Goal: Task Accomplishment & Management: Complete application form

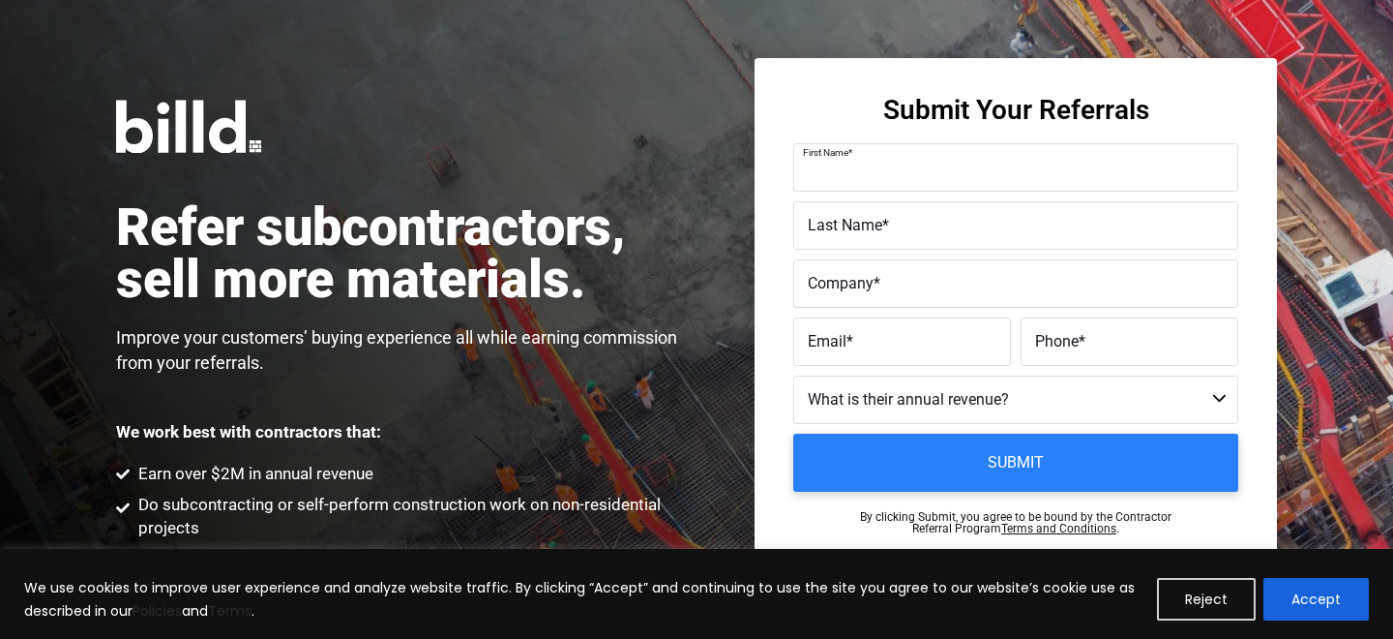
click at [944, 152] on div "First Name *" at bounding box center [1015, 167] width 445 height 48
click at [832, 281] on span "Company" at bounding box center [841, 283] width 66 height 18
click at [832, 281] on input "Company *" at bounding box center [1015, 283] width 445 height 48
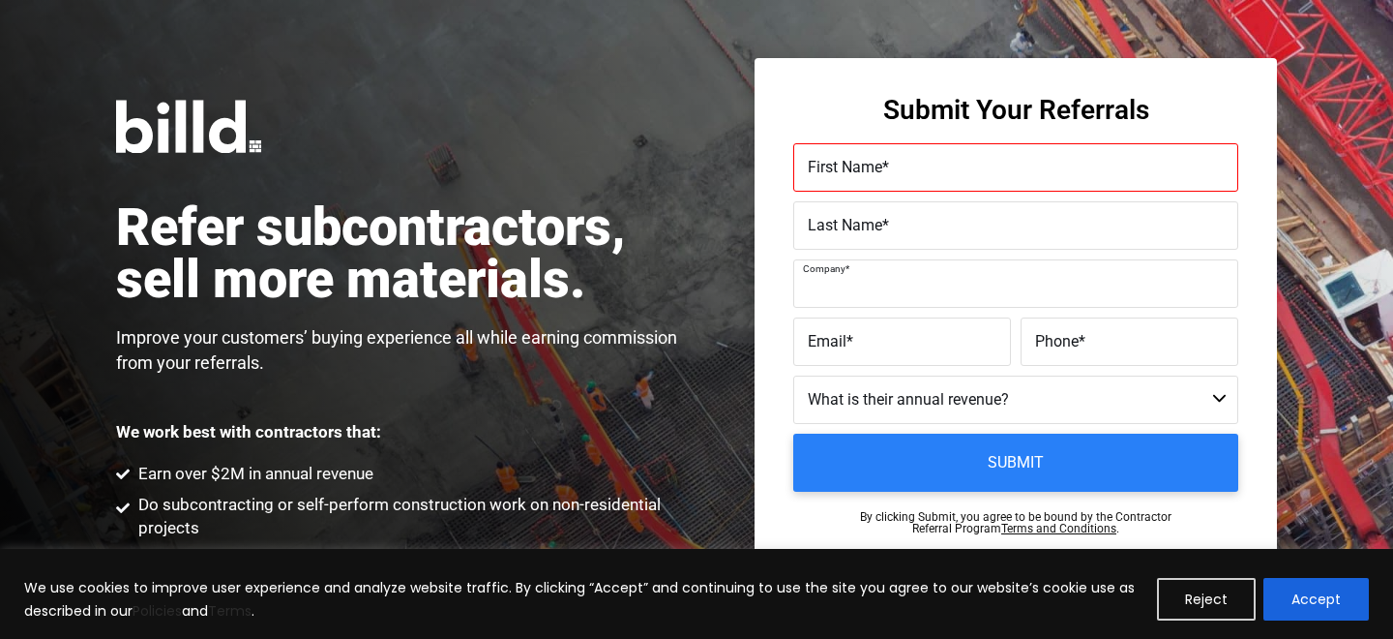
paste input "VA Management Group"
type input "VA Management Group"
click at [897, 177] on label "First Name *" at bounding box center [1016, 168] width 416 height 28
click at [897, 177] on input "First Name *" at bounding box center [1015, 167] width 445 height 48
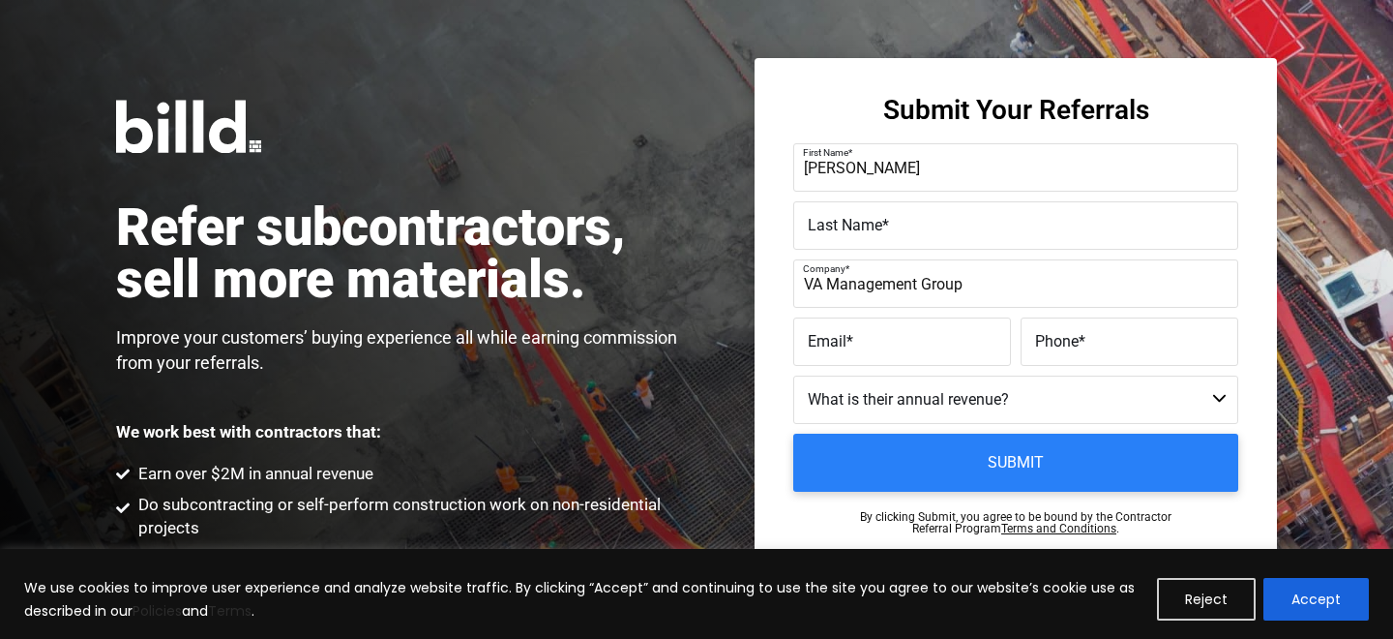
type input "[PERSON_NAME]"
click at [836, 233] on span "Last Name" at bounding box center [845, 225] width 74 height 18
click at [836, 233] on input "Last Name *" at bounding box center [1015, 225] width 445 height 48
type input "Ajr"
click at [879, 355] on input "Email *" at bounding box center [902, 341] width 218 height 48
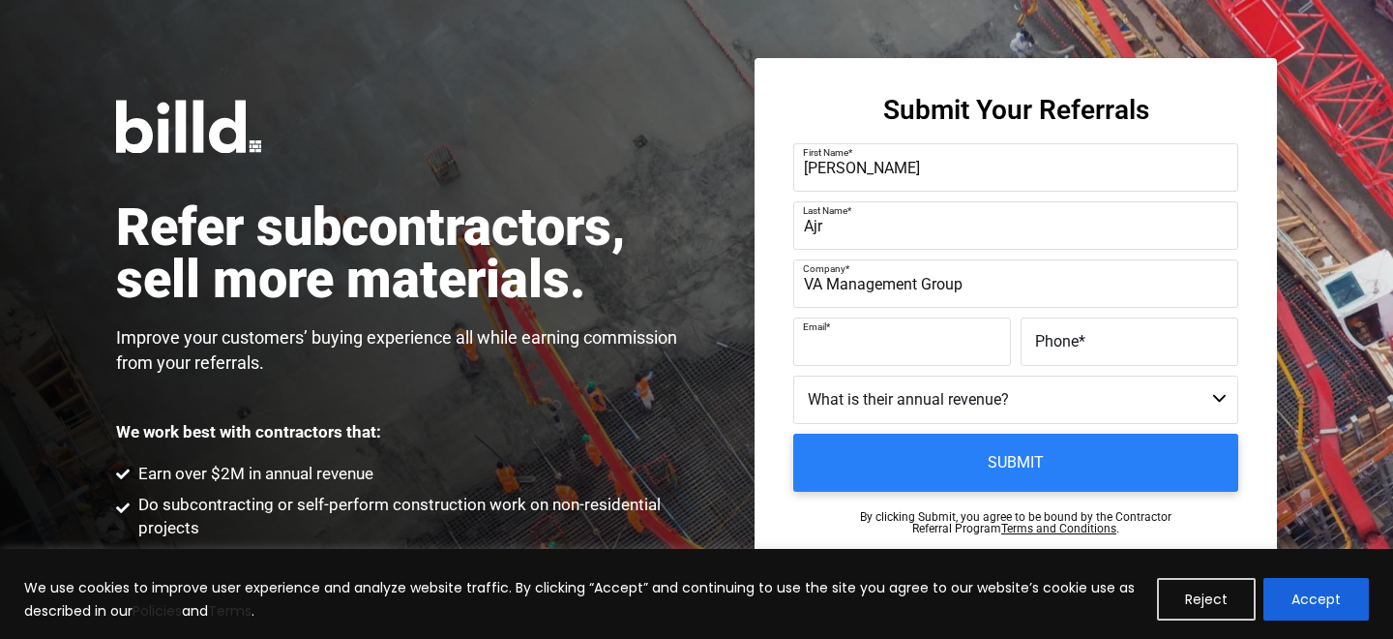
paste input "[EMAIL_ADDRESS][DOMAIN_NAME]"
type input "[EMAIL_ADDRESS][DOMAIN_NAME]"
click at [1099, 359] on input "Phone *" at bounding box center [1130, 341] width 218 height 48
paste input "[PHONE_NUMBER]"
type input "[PHONE_NUMBER]"
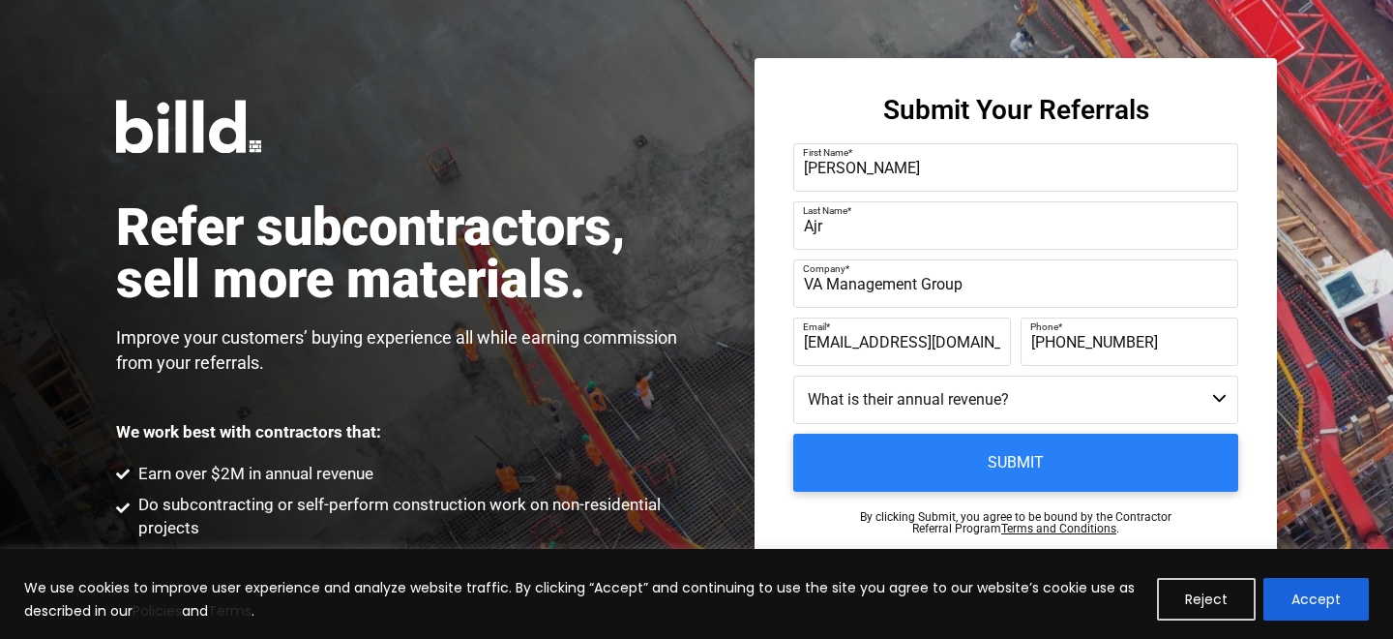
click at [1049, 395] on select "Less than $1M $1M - $2M $2M - $4M $4M - $8M $8M - $25M $25M - $40M $40M +" at bounding box center [1015, 399] width 445 height 48
select select "$4M - $8M"
click at [793, 375] on select "Less than $1M $1M - $2M $2M - $4M $4M - $8M $8M - $25M $25M - $40M $40M +" at bounding box center [1015, 399] width 445 height 48
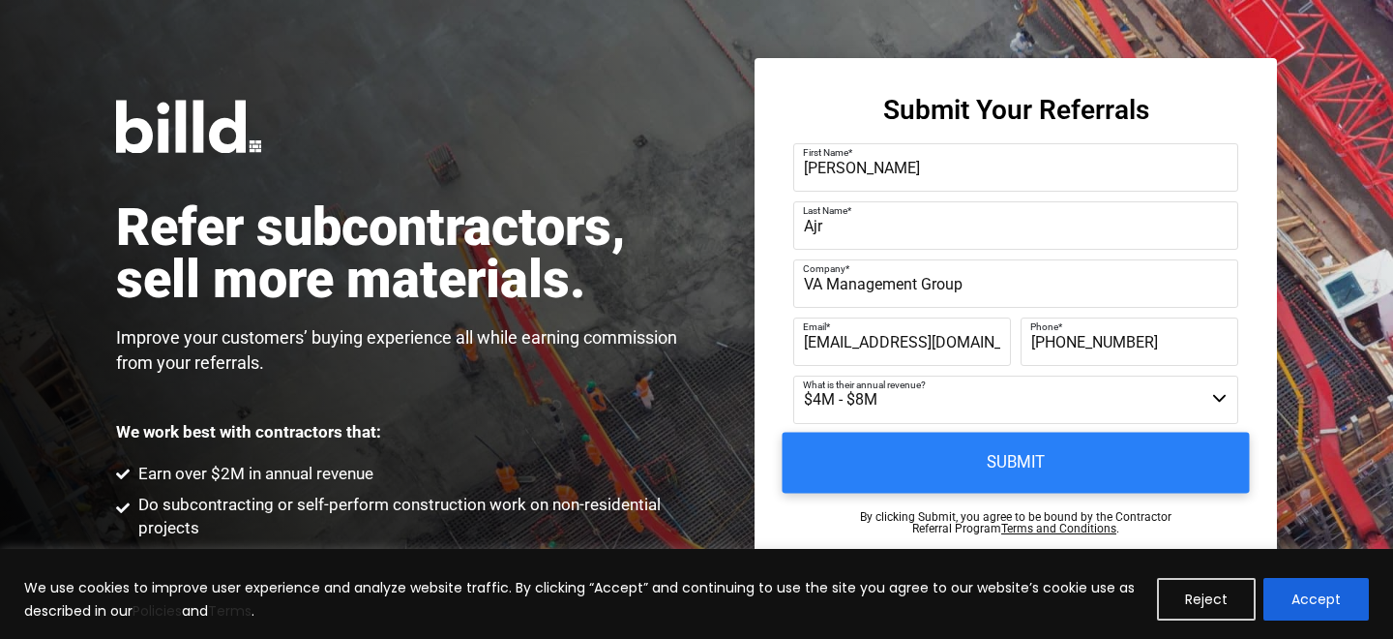
click at [1203, 467] on input "Submit" at bounding box center [1016, 462] width 467 height 61
